Goal: Register for event/course

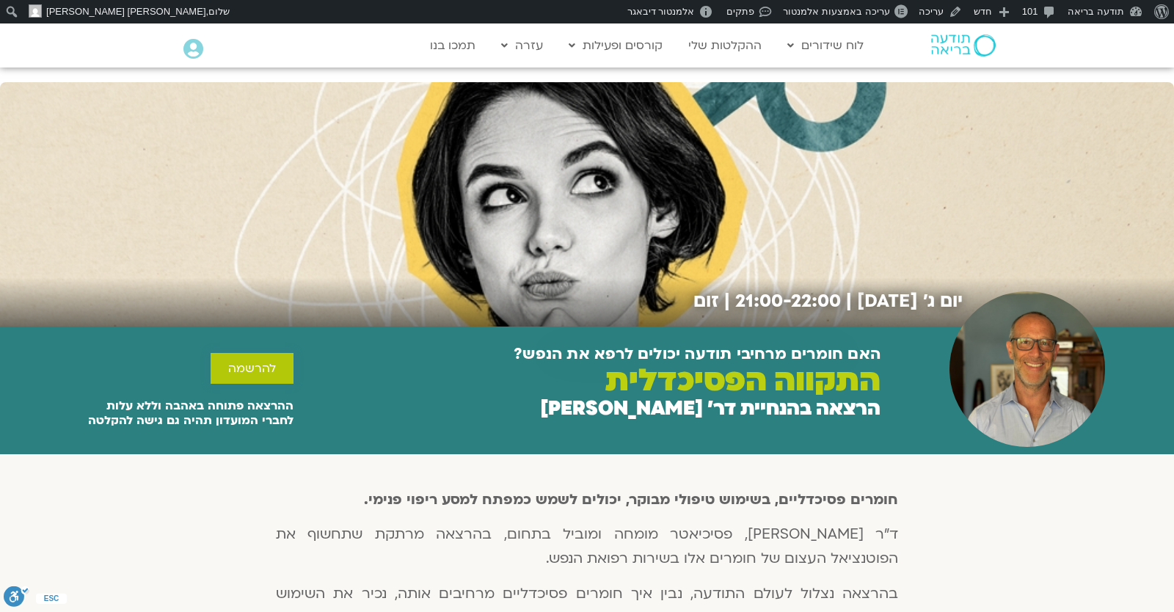
click at [258, 363] on span "להרשמה" at bounding box center [252, 368] width 48 height 13
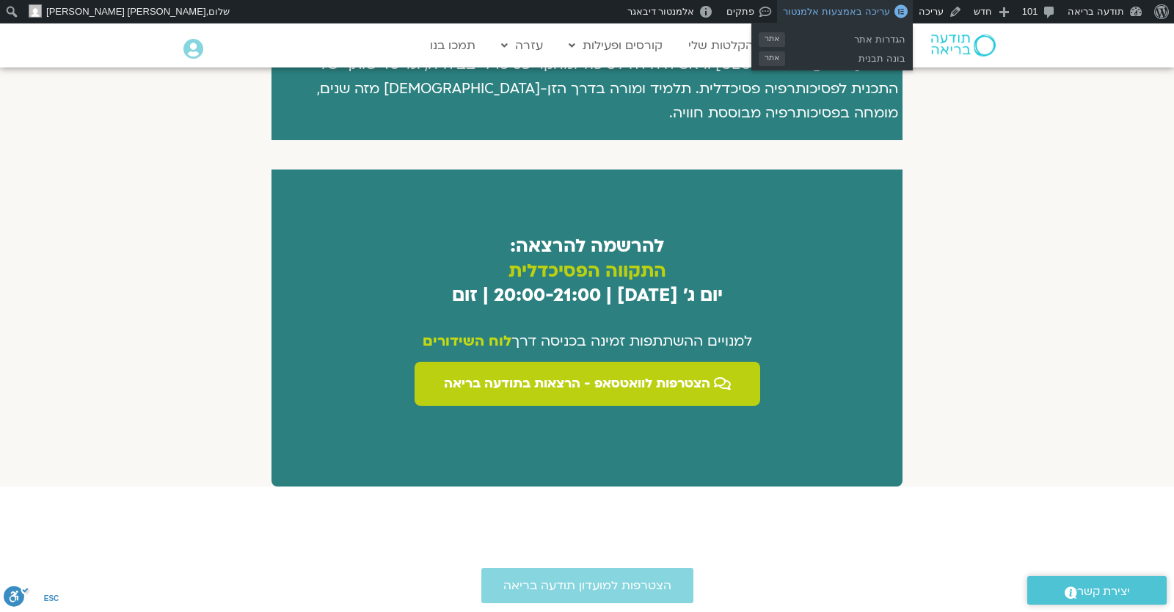
click at [864, 10] on span "עריכה באמצעות אלמנטור" at bounding box center [836, 11] width 106 height 11
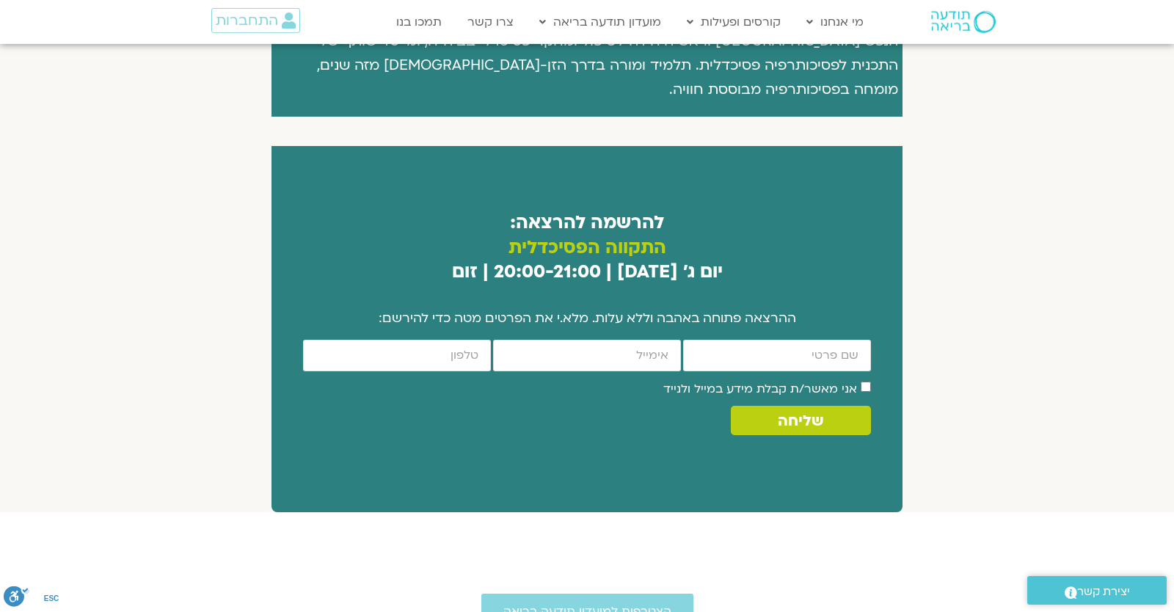
scroll to position [673, 0]
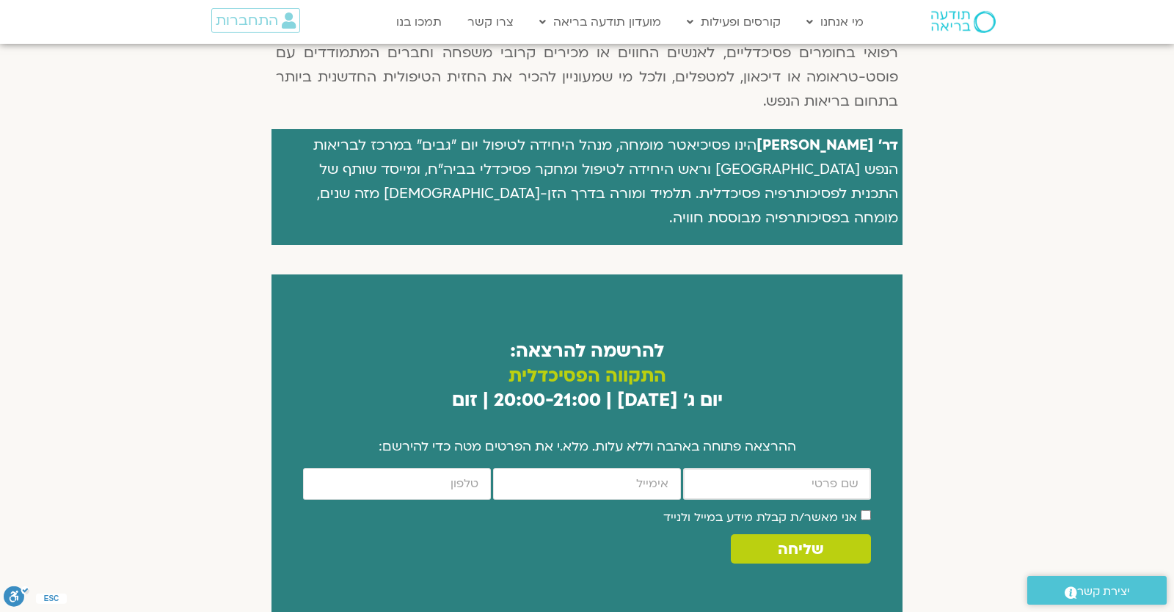
click at [728, 468] on input "firstname" at bounding box center [777, 484] width 188 height 32
click at [728, 469] on input "firstname" at bounding box center [777, 484] width 188 height 32
type input "יונתן"
click at [625, 468] on input "email" at bounding box center [587, 484] width 188 height 32
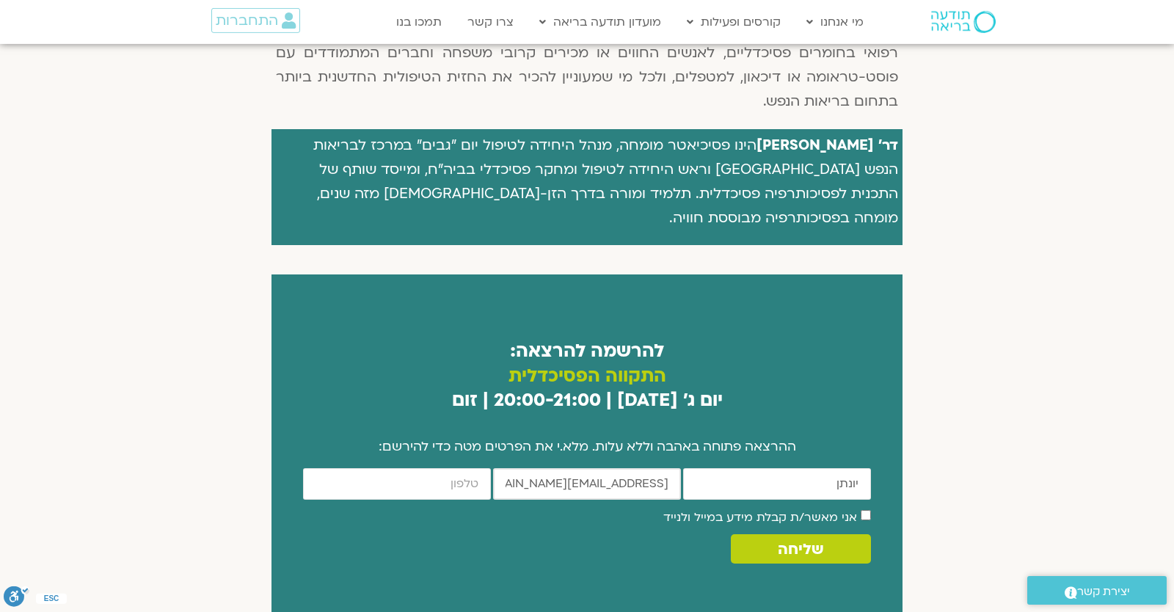
type input "yonatanrf3@gmail.com"
click at [395, 468] on input "cellphone" at bounding box center [397, 484] width 188 height 32
type input "0546099041"
click at [737, 509] on label "אני מאשר/ת קבלת מידע במייל ולנייד" at bounding box center [760, 517] width 194 height 16
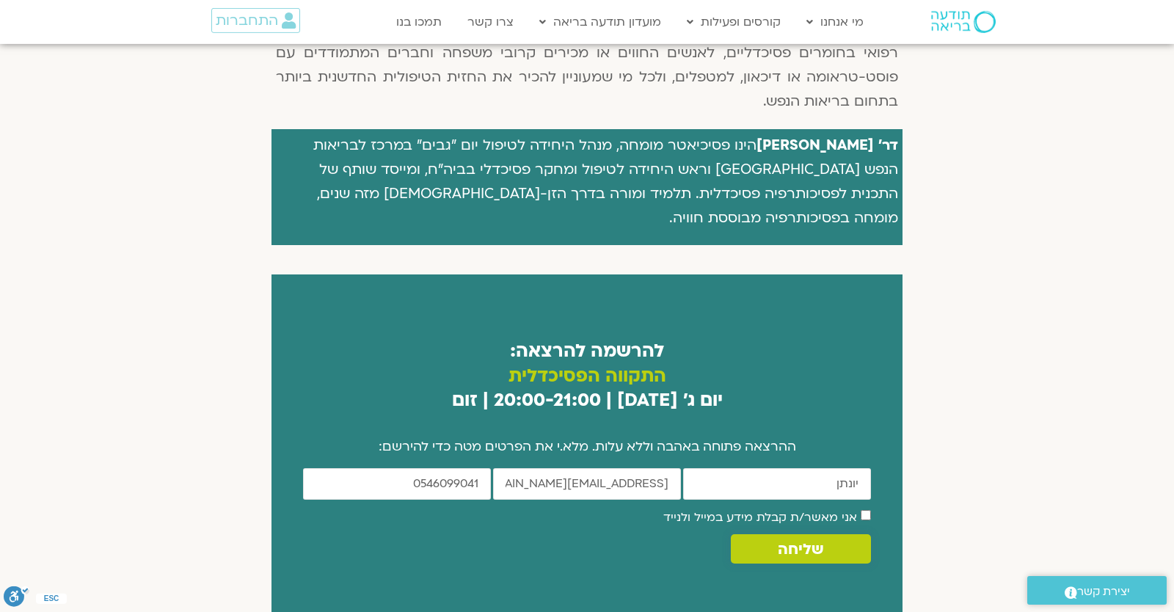
click at [798, 541] on span "שליחה" at bounding box center [800, 549] width 45 height 17
drag, startPoint x: 765, startPoint y: 544, endPoint x: 603, endPoint y: 548, distance: 161.5
click at [603, 548] on form "firstname יונתן email yonatanrf3@gmail.com cellphone 0546099041 אישור דיוור אני…" at bounding box center [587, 526] width 568 height 117
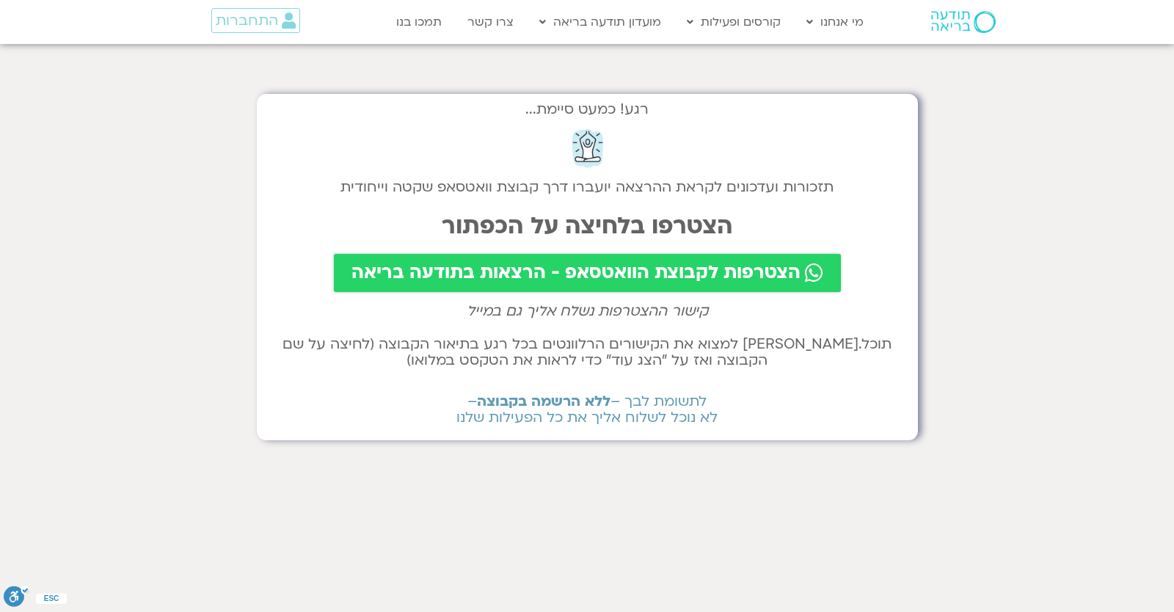
click at [544, 272] on span "הצטרפות לקבוצת הוואטסאפ - הרצאות בתודעה בריאה" at bounding box center [575, 273] width 449 height 21
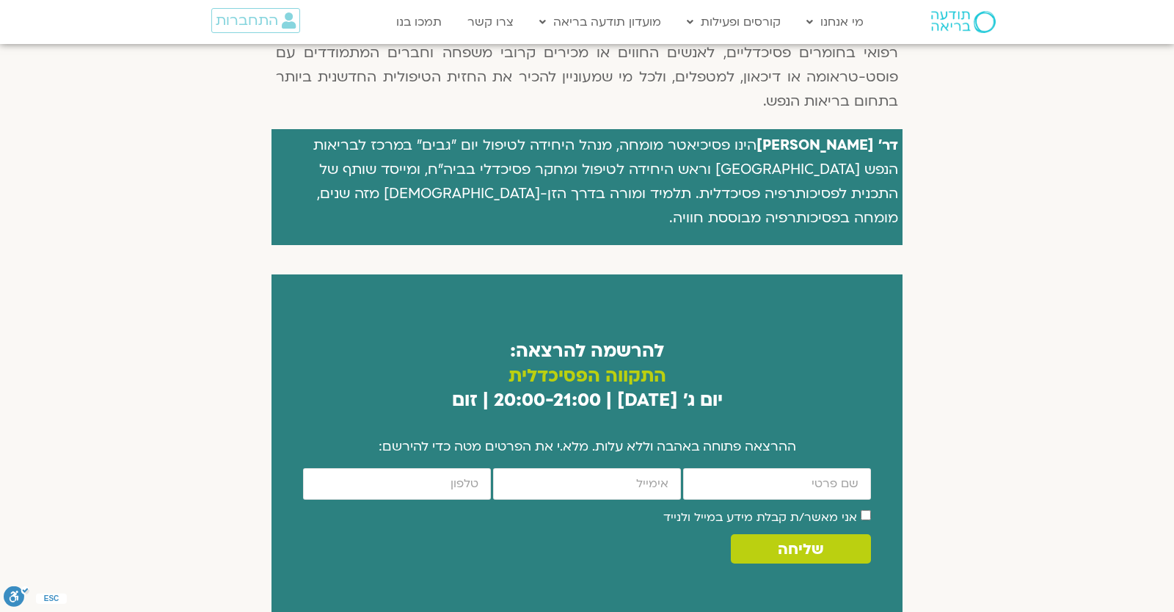
scroll to position [673, 0]
click at [263, 28] on span "התחברות" at bounding box center [247, 20] width 62 height 16
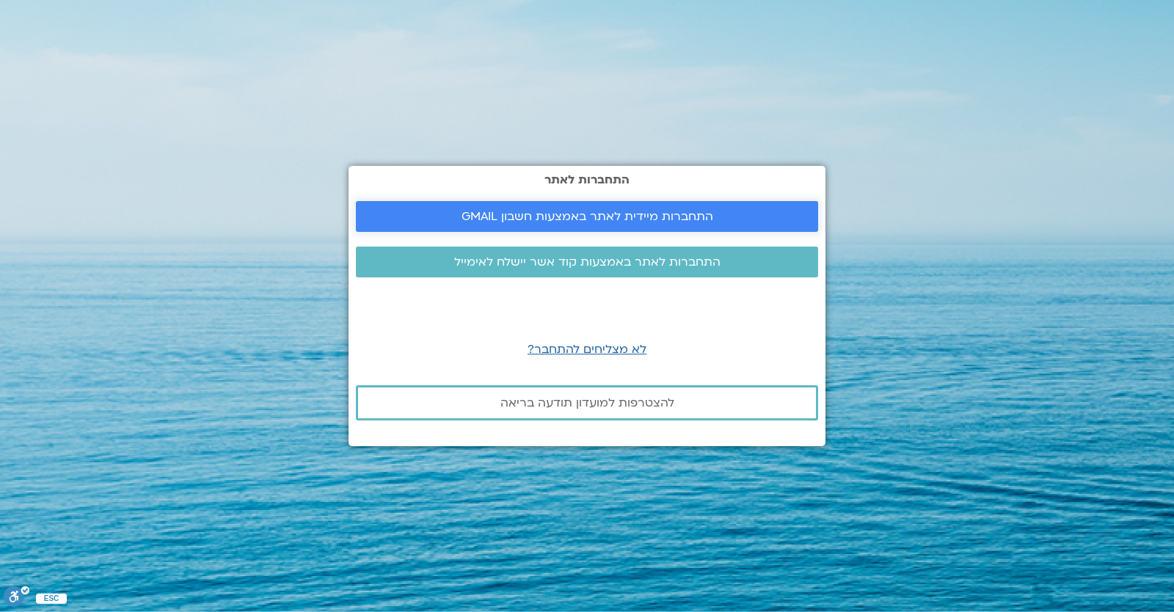
click at [608, 227] on link "התחברות מיידית לאתר באמצעות חשבון GMAIL" at bounding box center [587, 216] width 462 height 31
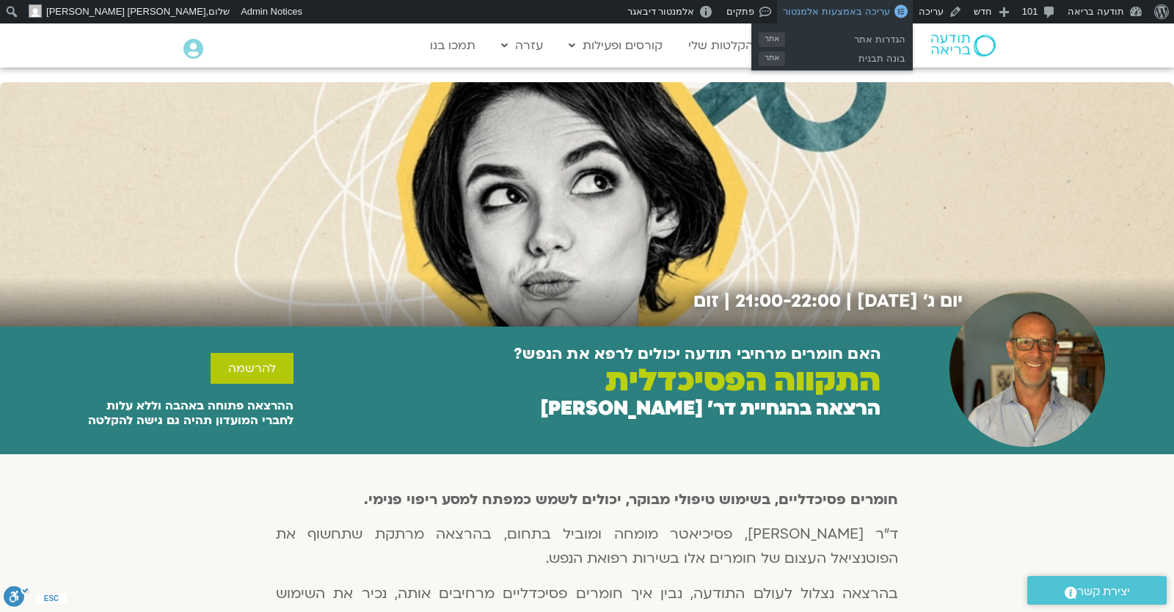
click at [875, 13] on span "עריכה באמצעות אלמנטור" at bounding box center [836, 11] width 106 height 11
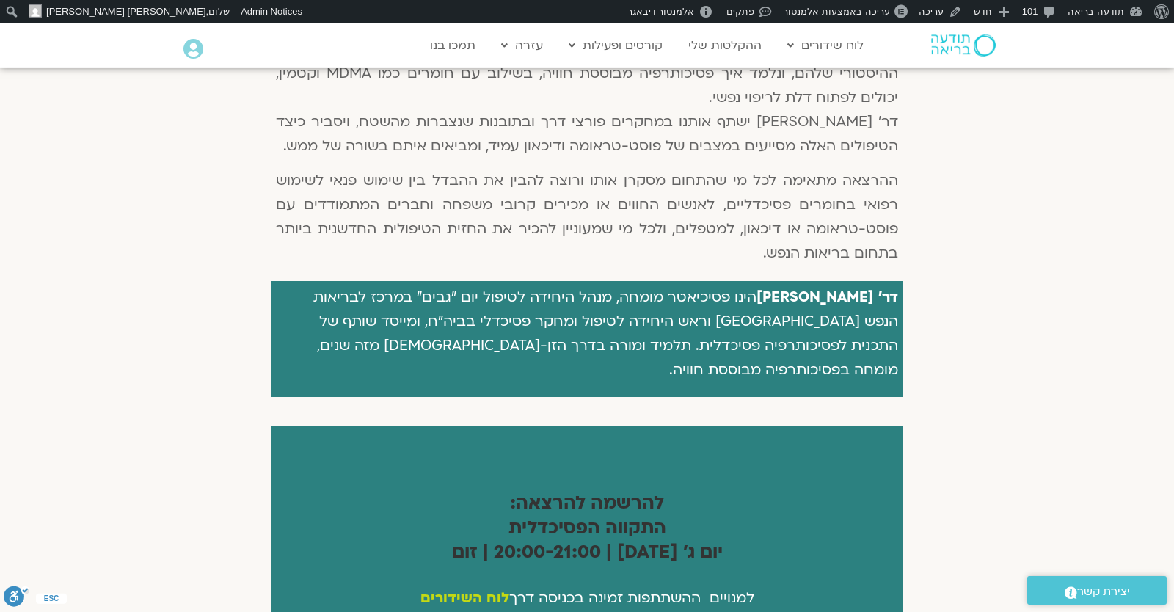
scroll to position [673, 0]
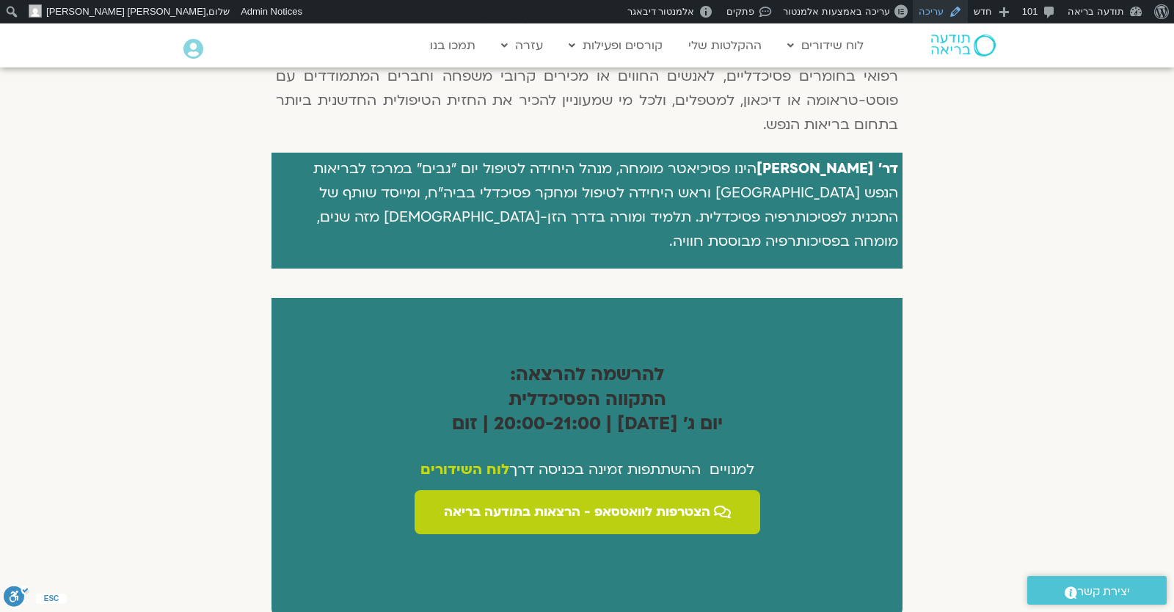
click at [929, 13] on link "עריכה" at bounding box center [940, 11] width 55 height 23
